Goal: Task Accomplishment & Management: Manage account settings

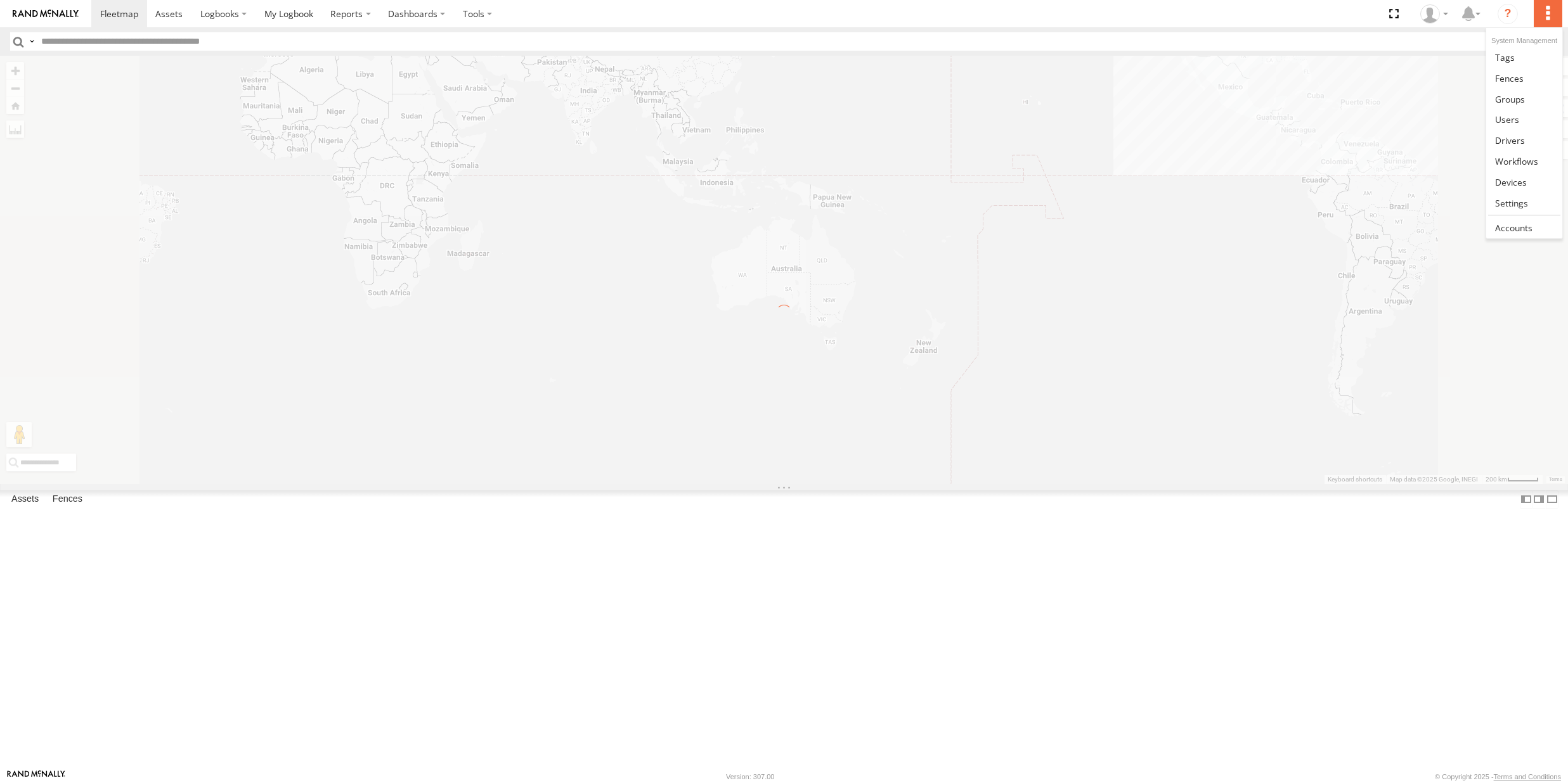
click at [1545, 6] on label at bounding box center [1547, 14] width 28 height 27
click at [1503, 201] on span at bounding box center [1511, 203] width 33 height 12
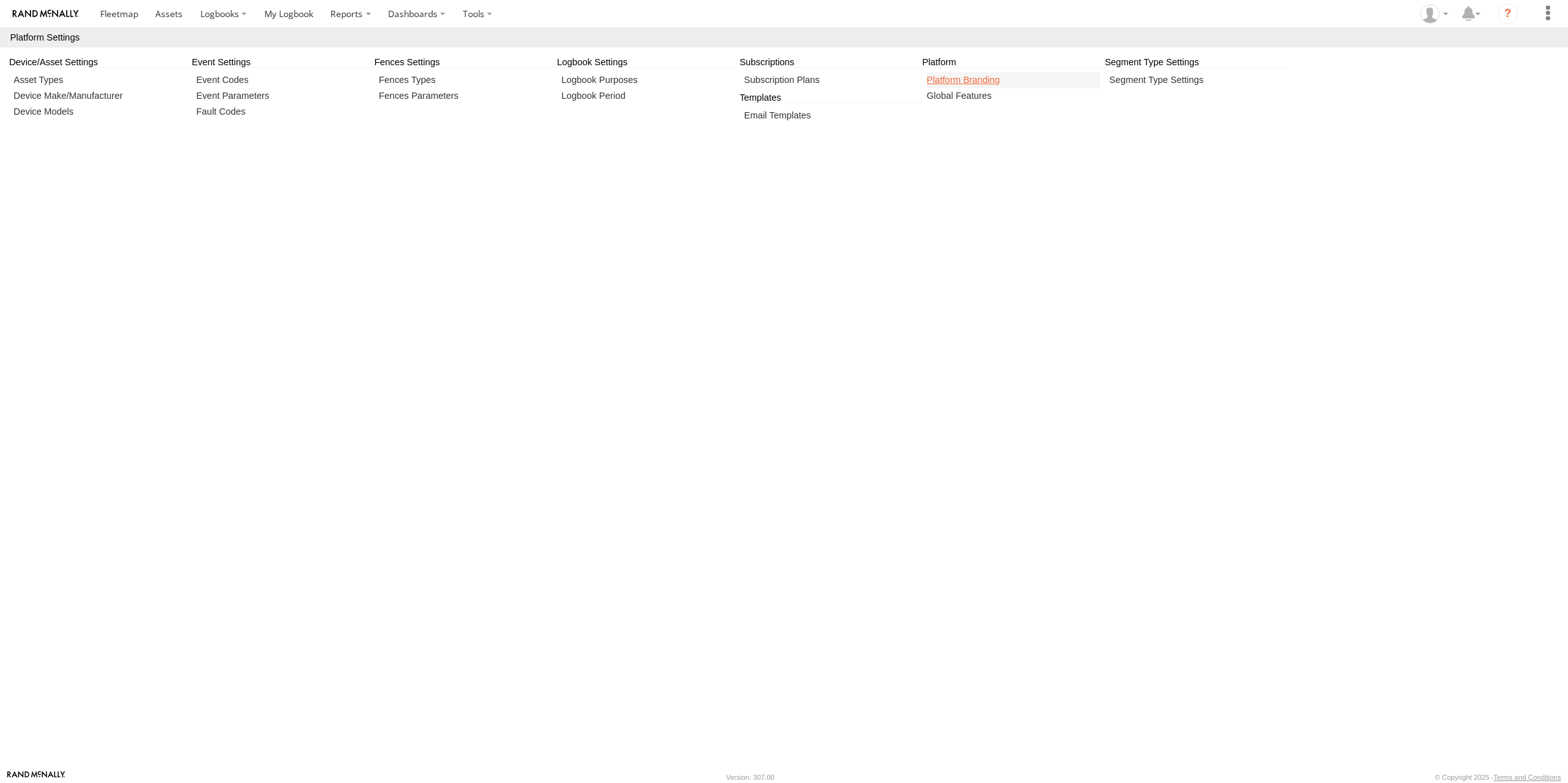
click at [975, 79] on link at bounding box center [1013, 80] width 173 height 16
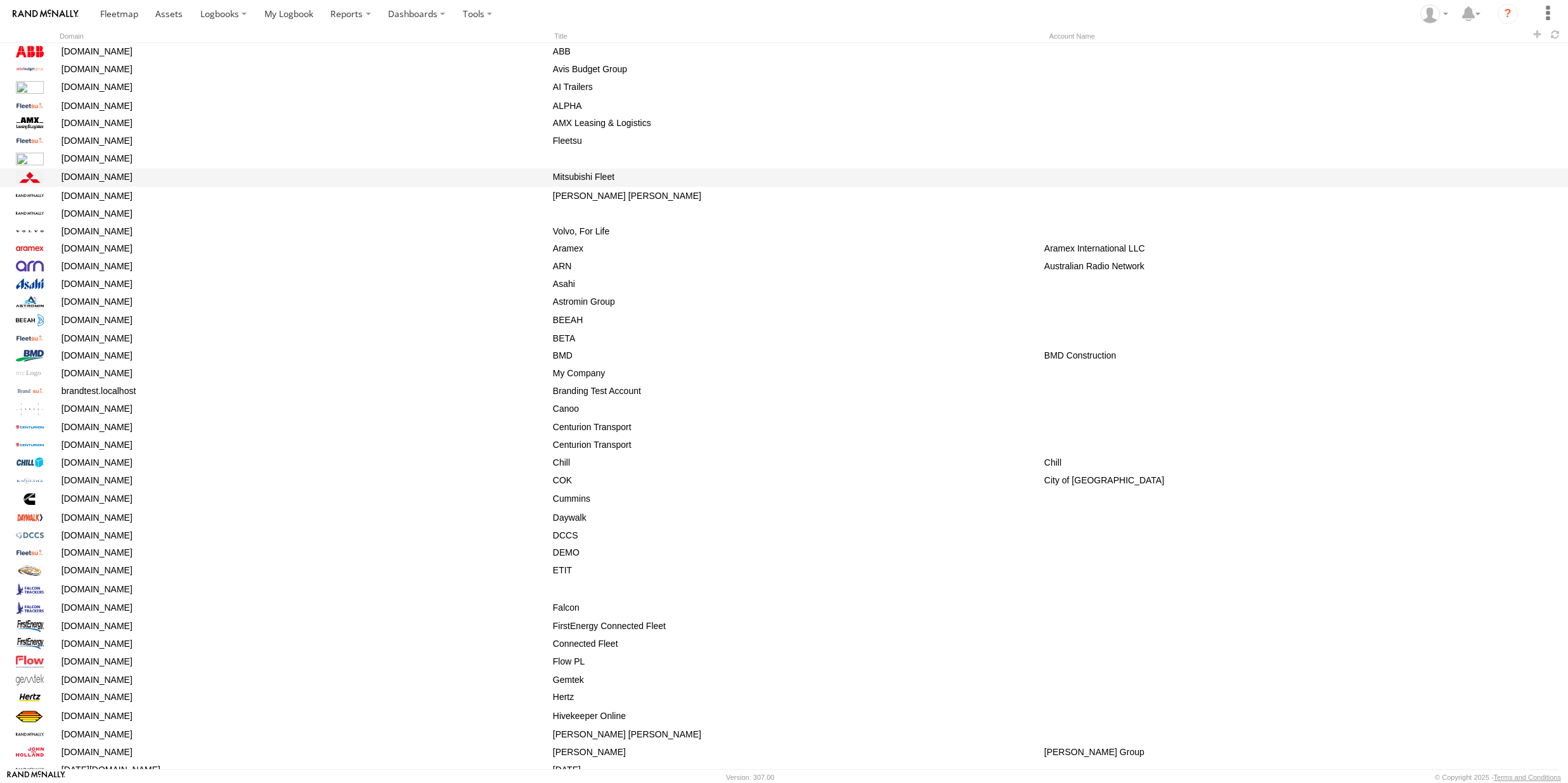
click at [96, 179] on div "[DOMAIN_NAME]" at bounding box center [298, 178] width 477 height 16
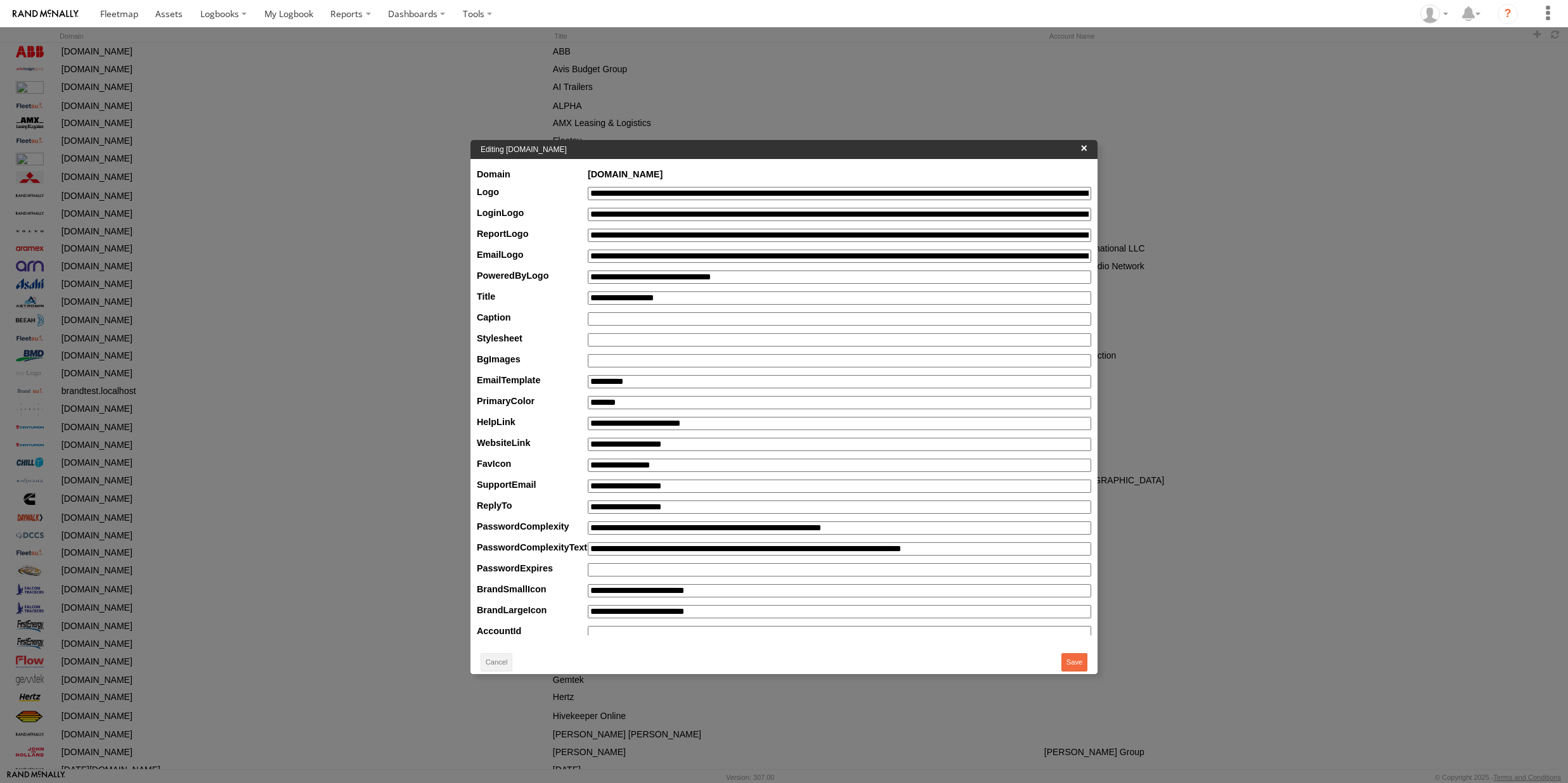
drag, startPoint x: 689, startPoint y: 172, endPoint x: 574, endPoint y: 171, distance: 115.0
click at [574, 171] on label "domain [DOMAIN_NAME]" at bounding box center [784, 175] width 614 height 10
copy label "app.mitsubishifleet.io"
click at [1084, 153] on label "×" at bounding box center [1084, 149] width 7 height 13
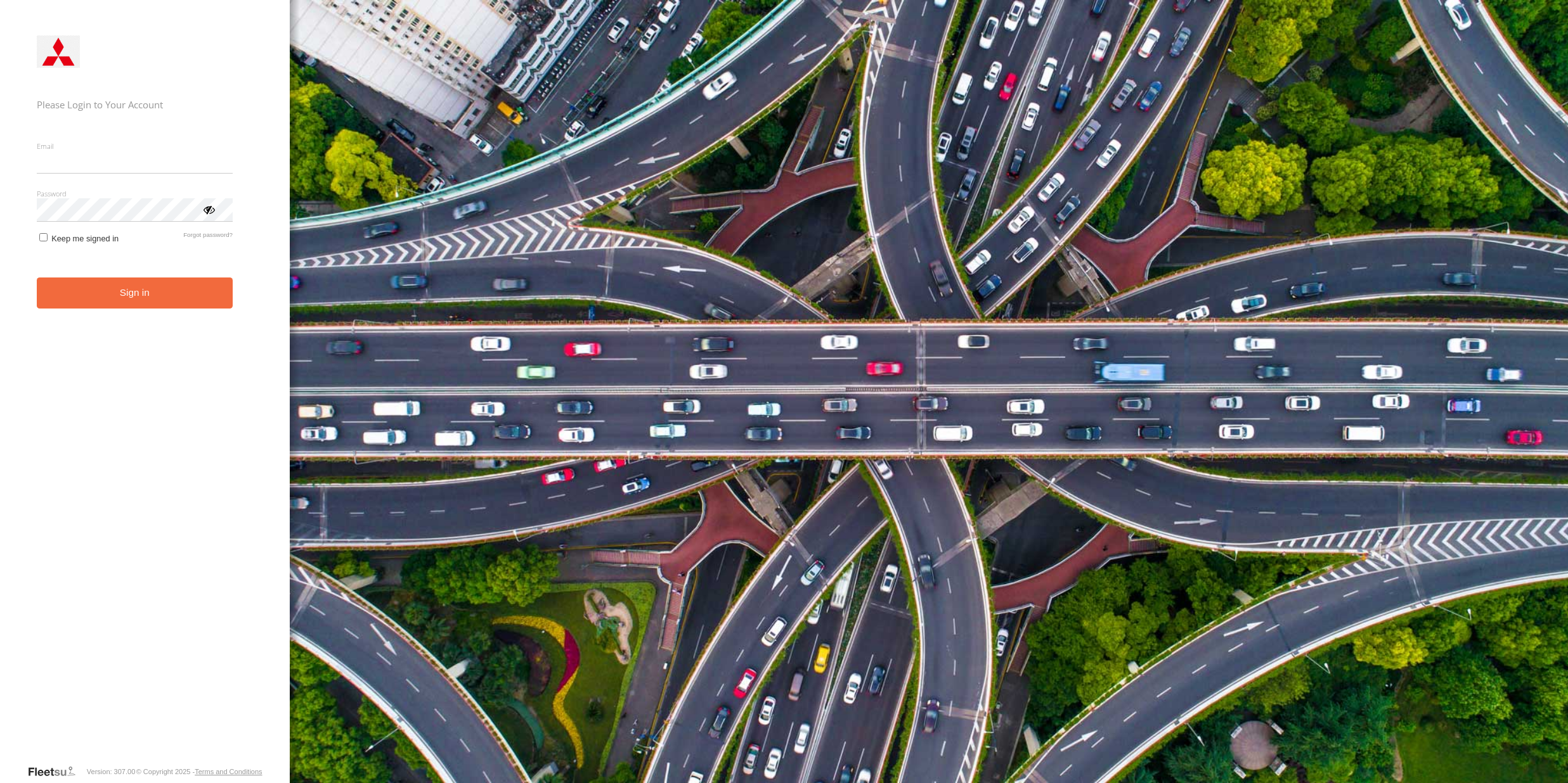
click at [120, 166] on input "Email" at bounding box center [135, 162] width 196 height 23
click at [94, 53] on div "main" at bounding box center [135, 52] width 196 height 32
click at [68, 182] on form "Please Login to Your Account Email Enter a valid login email address eg. [EMAIL…" at bounding box center [145, 397] width 216 height 734
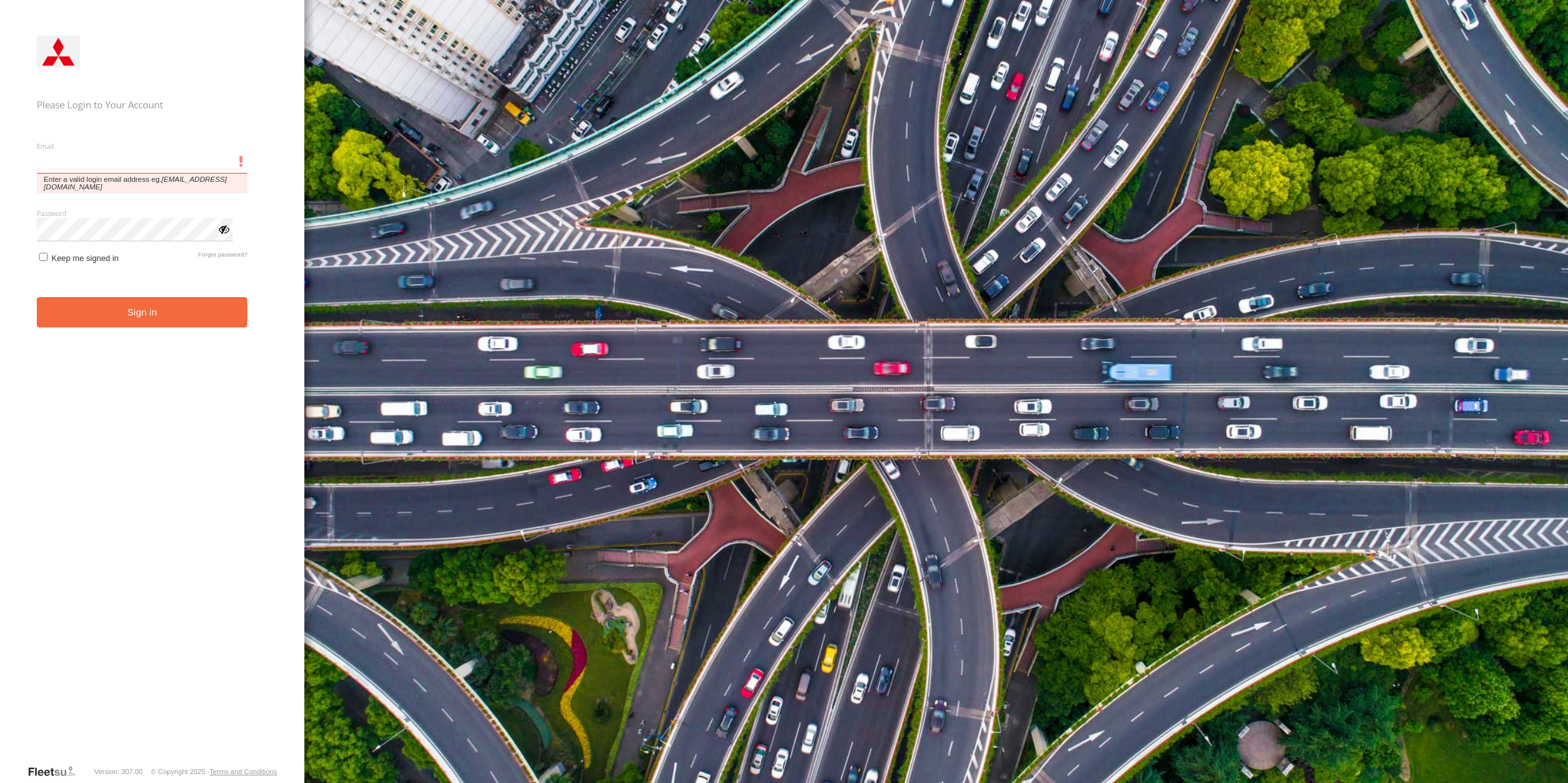
click at [90, 165] on input "Email" at bounding box center [142, 162] width 211 height 23
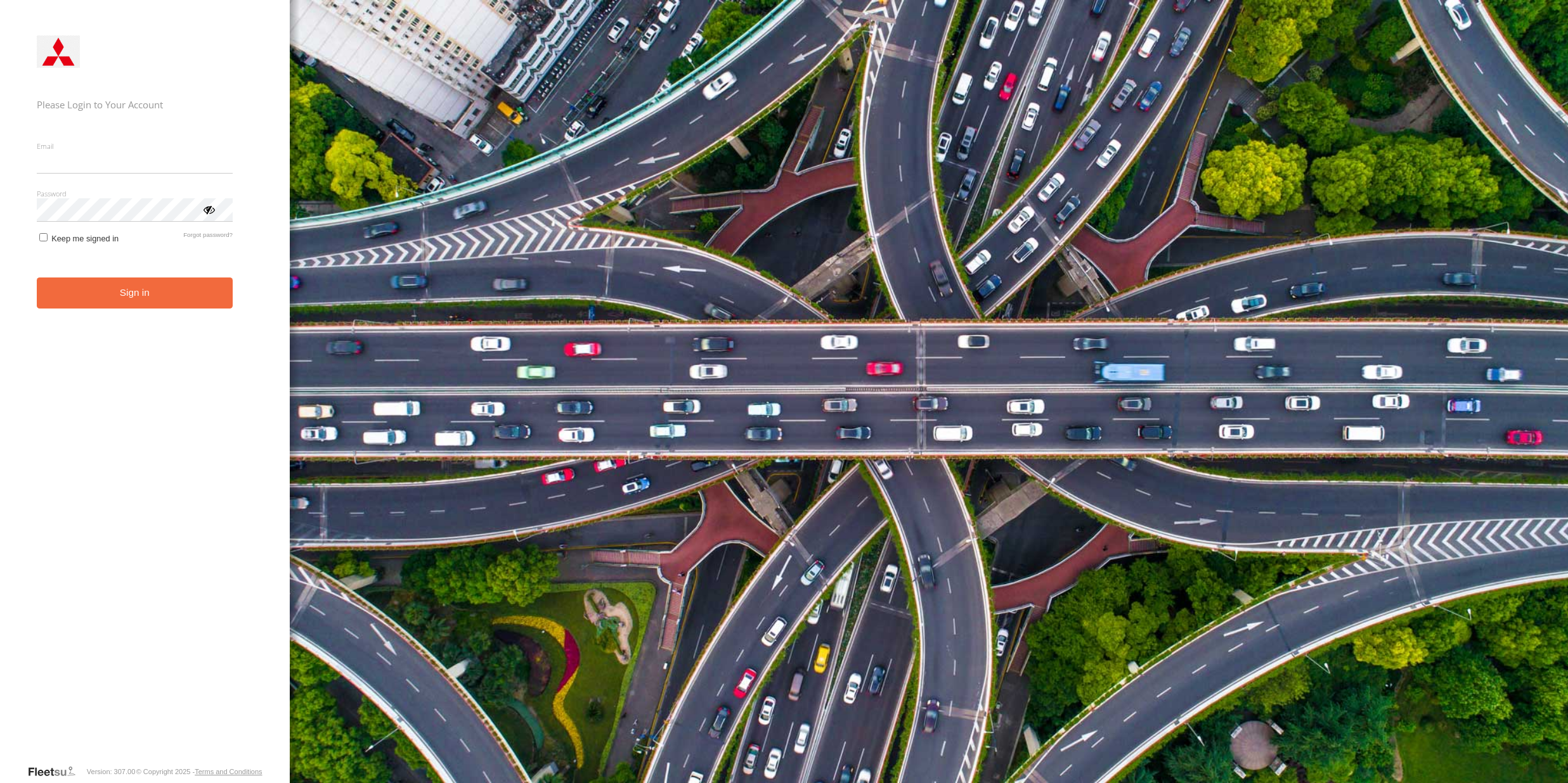
click at [156, 134] on form "Please Login to Your Account Email Enter a valid login email address eg. me@ema…" at bounding box center [145, 397] width 216 height 734
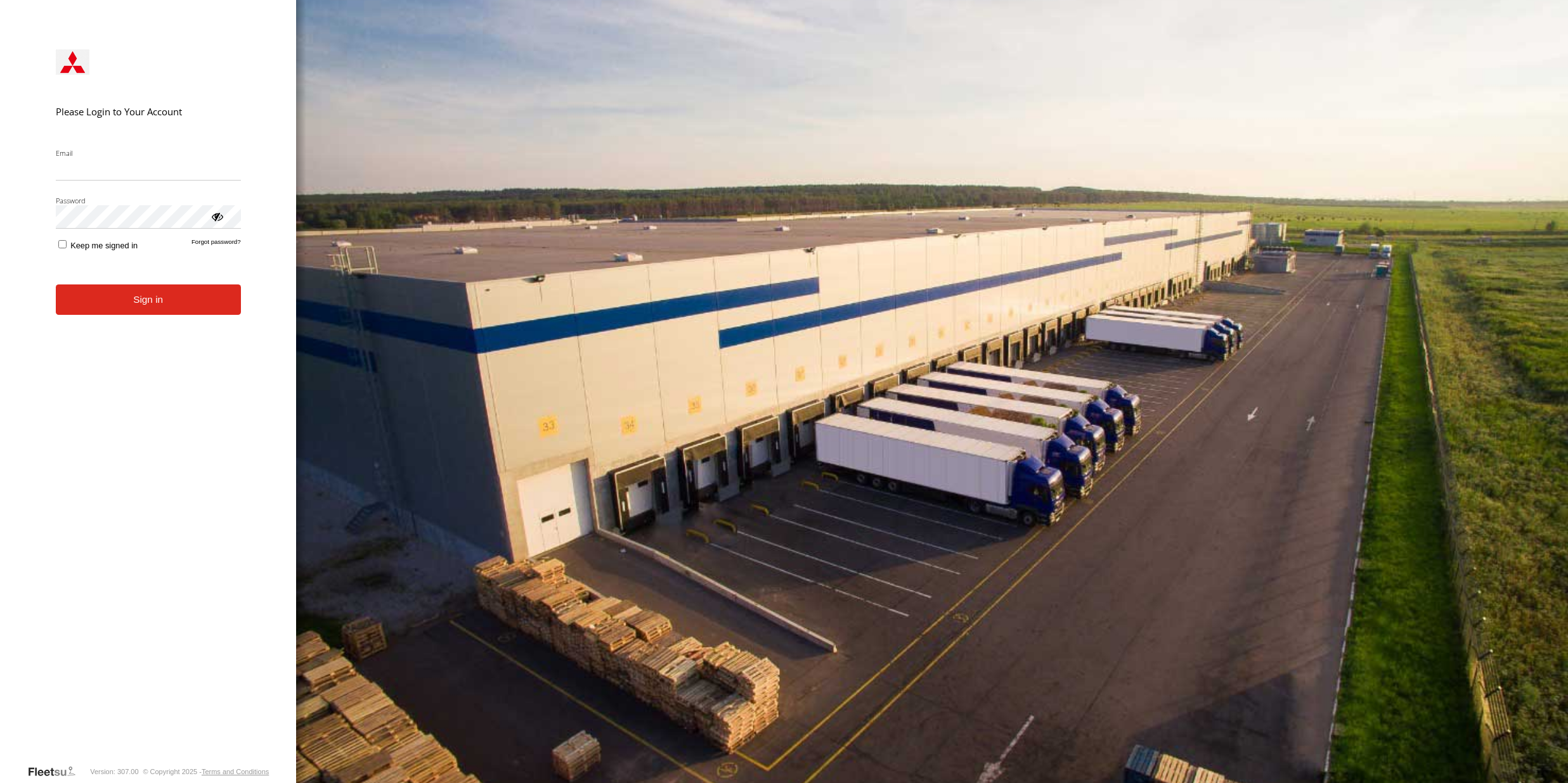
click at [131, 172] on input "Email" at bounding box center [148, 169] width 185 height 23
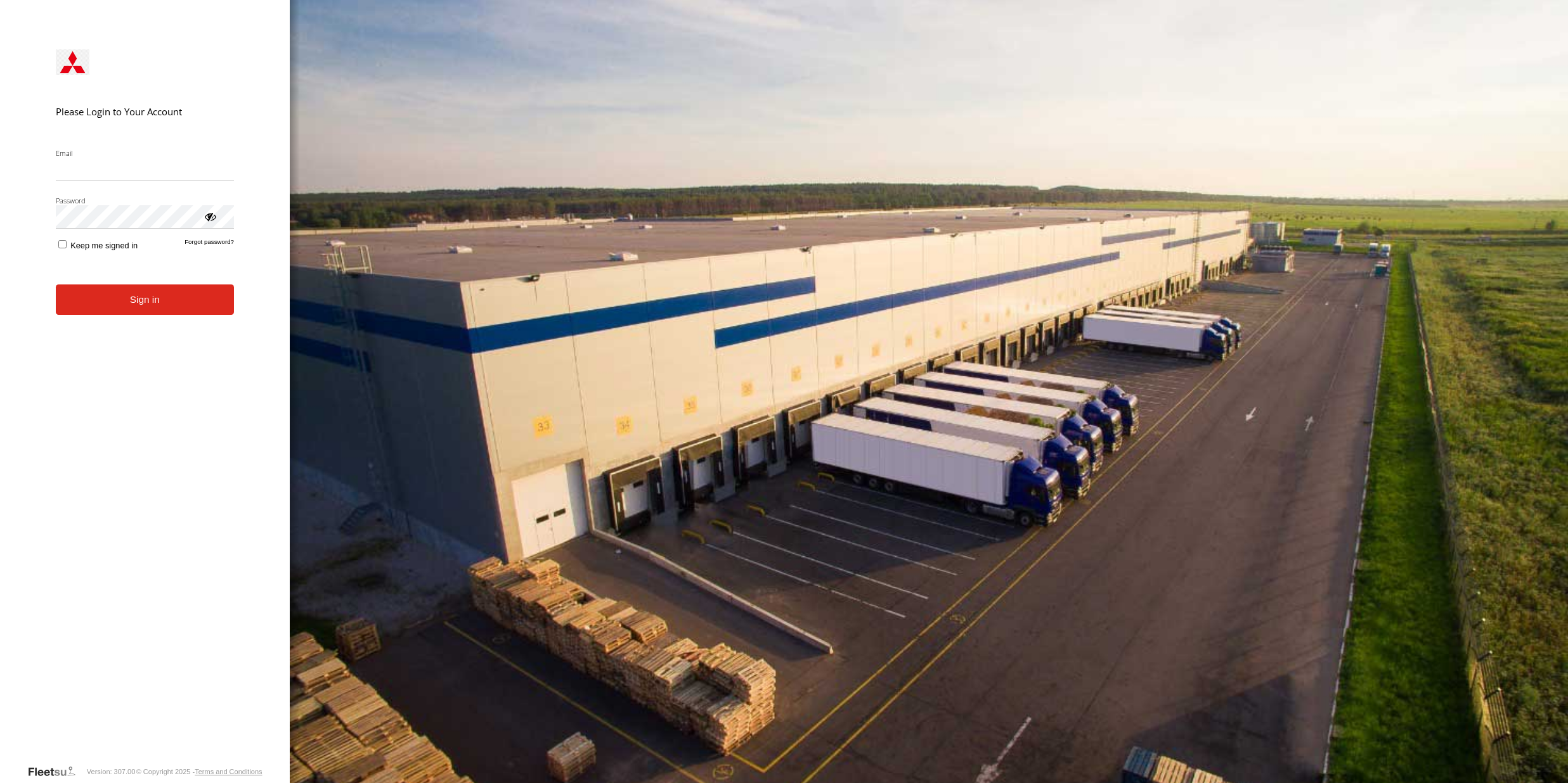
click at [56, 401] on form "Please Login to Your Account Email Enter a valid login email address eg. me@ema…" at bounding box center [145, 397] width 216 height 734
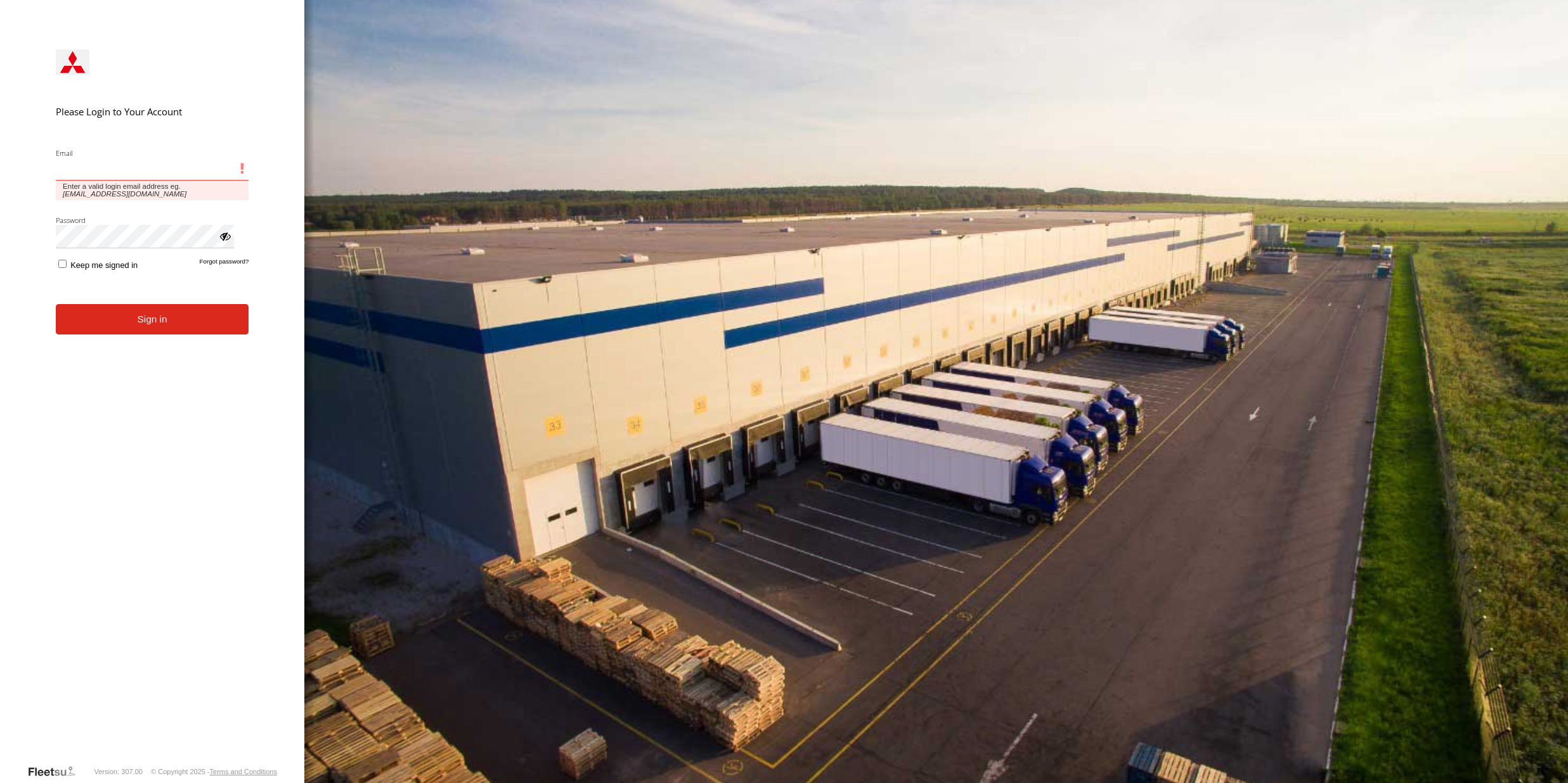
click at [140, 168] on input "Email" at bounding box center [153, 169] width 194 height 23
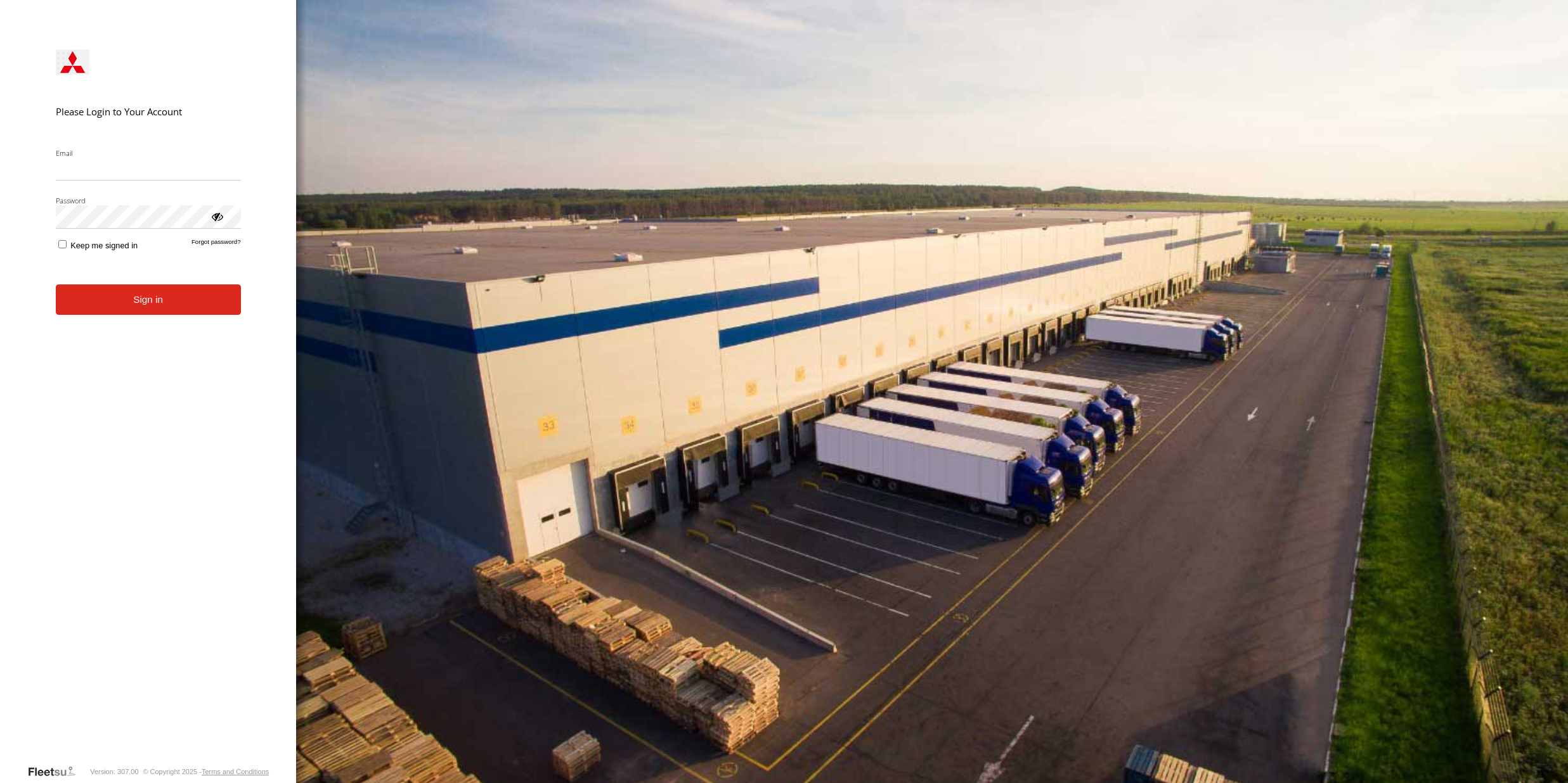
click at [77, 500] on form "Please Login to Your Account Email Enter a valid login email address eg. me@ema…" at bounding box center [149, 397] width 223 height 734
